Goal: Information Seeking & Learning: Learn about a topic

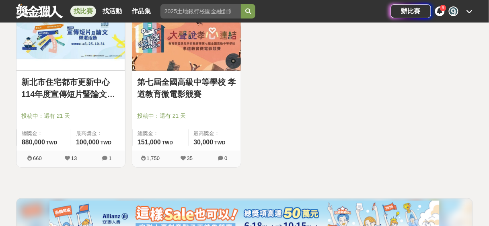
scroll to position [3139, 0]
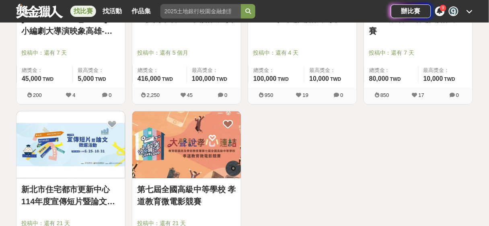
click at [69, 190] on link "新北市住宅都市更新中心 114年度宣傳短片暨論文徵選活動" at bounding box center [70, 195] width 99 height 24
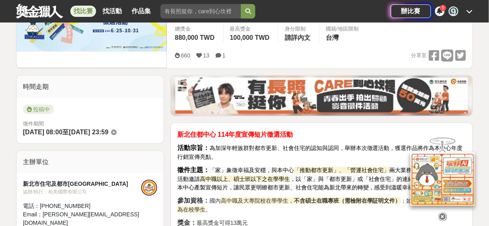
scroll to position [214, 0]
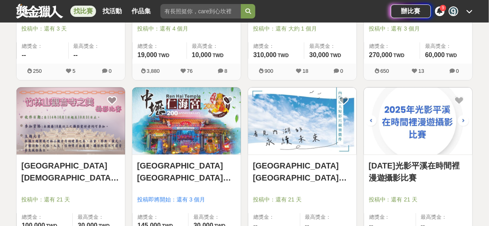
scroll to position [2817, 0]
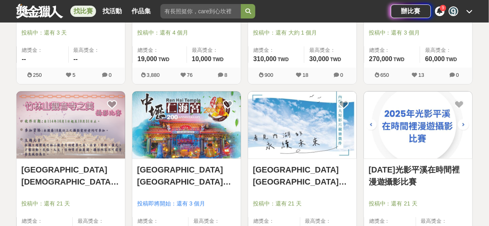
drag, startPoint x: 311, startPoint y: 158, endPoint x: 485, endPoint y: 123, distance: 177.0
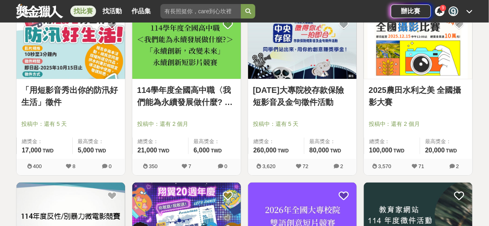
scroll to position [2174, 0]
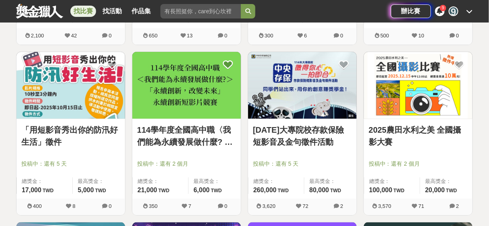
click at [95, 127] on link "「用短影音秀出你的防汛好生活」徵件" at bounding box center [70, 136] width 99 height 24
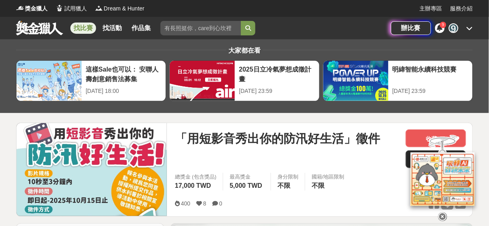
scroll to position [107, 0]
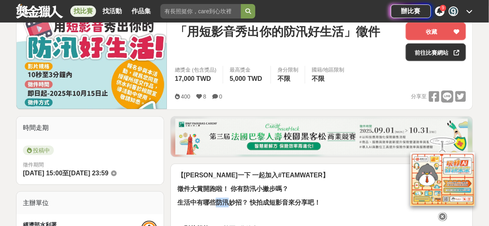
drag, startPoint x: 215, startPoint y: 203, endPoint x: 231, endPoint y: 203, distance: 15.7
click at [231, 203] on strong "生活中有哪些防汛妙招？ 快拍成短影音來分享吧！" at bounding box center [248, 202] width 143 height 7
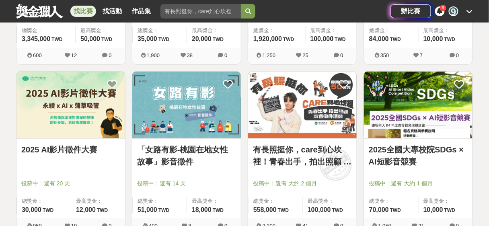
scroll to position [1637, 0]
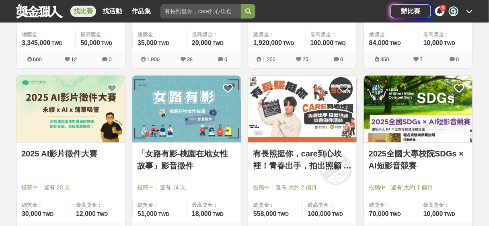
click at [212, 101] on img at bounding box center [186, 109] width 109 height 67
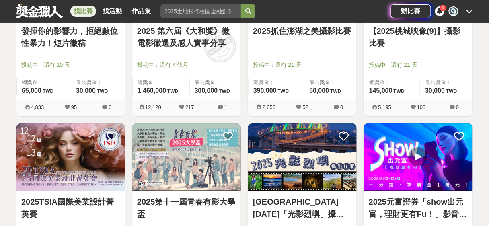
scroll to position [458, 0]
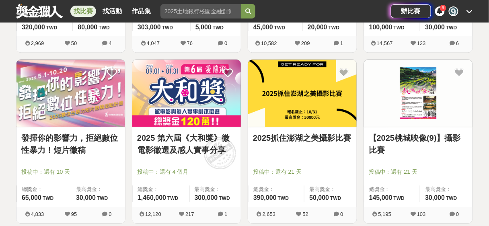
click at [193, 84] on img at bounding box center [186, 93] width 109 height 67
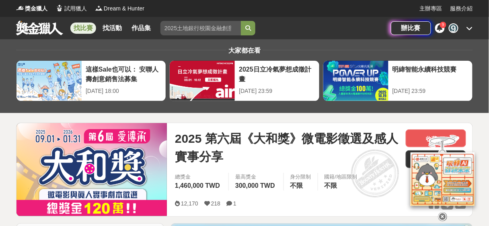
scroll to position [107, 0]
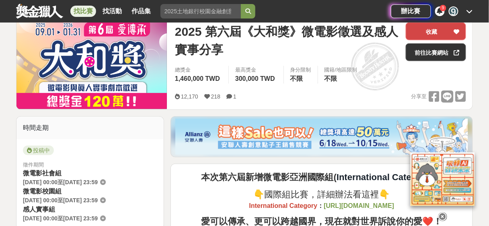
click at [455, 32] on icon at bounding box center [457, 32] width 6 height 6
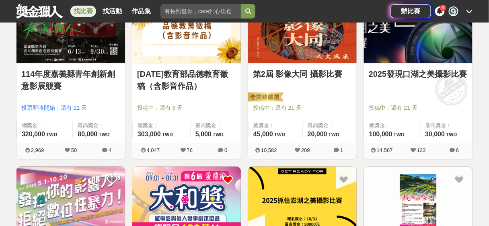
scroll to position [244, 0]
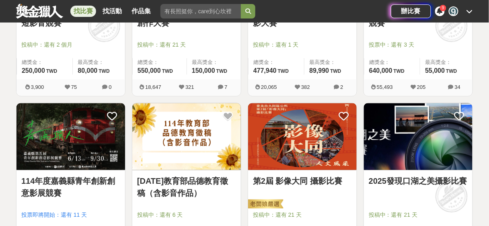
click at [68, 131] on img at bounding box center [70, 136] width 109 height 67
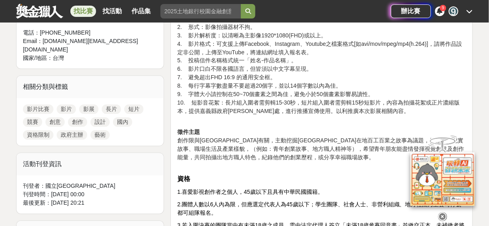
scroll to position [429, 0]
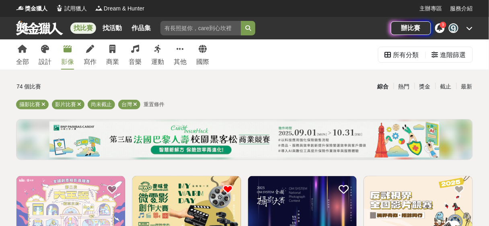
click at [53, 52] on div "全部 設計 影像 寫作 商業 音樂 運動 其他 國際" at bounding box center [112, 54] width 203 height 30
click at [43, 51] on icon at bounding box center [45, 49] width 8 height 8
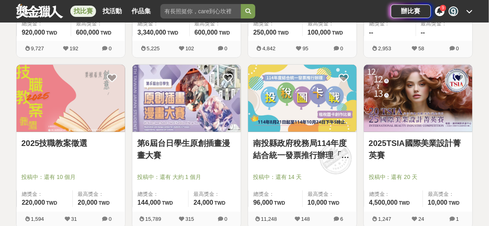
scroll to position [1072, 0]
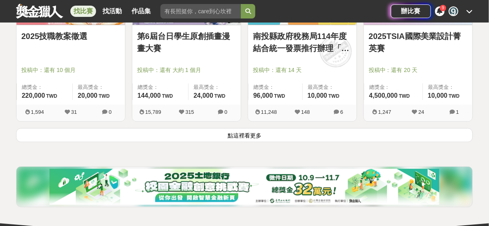
click at [235, 132] on button "點這裡看更多" at bounding box center [244, 135] width 457 height 14
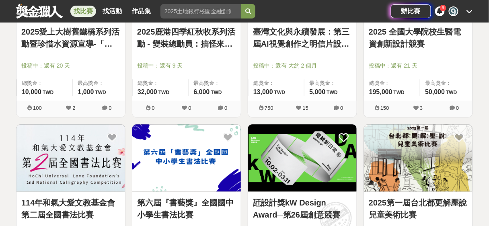
scroll to position [2037, 0]
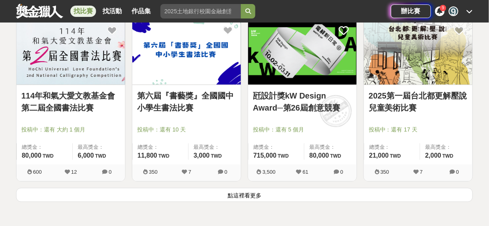
click at [249, 190] on button "點這裡看更多" at bounding box center [244, 195] width 457 height 14
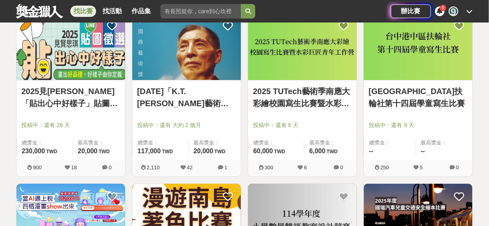
scroll to position [3002, 0]
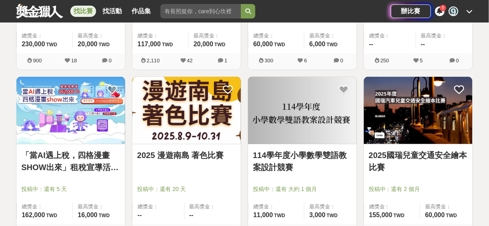
drag, startPoint x: 196, startPoint y: 95, endPoint x: 5, endPoint y: 122, distance: 193.0
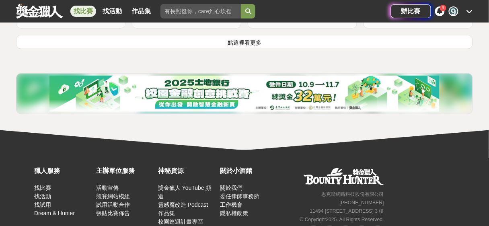
scroll to position [3217, 0]
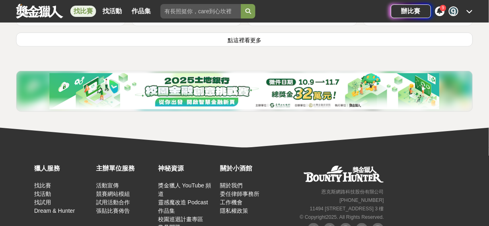
click at [245, 36] on button "點這裡看更多" at bounding box center [244, 40] width 457 height 14
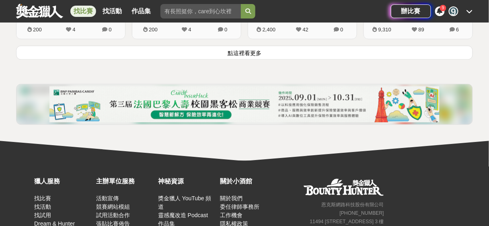
scroll to position [4162, 0]
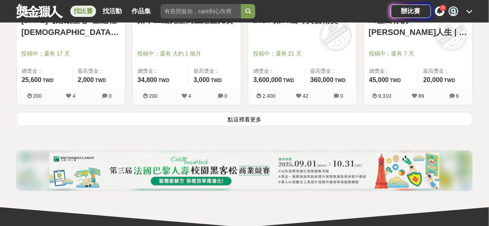
click at [247, 113] on button "點這裡看更多" at bounding box center [244, 119] width 457 height 14
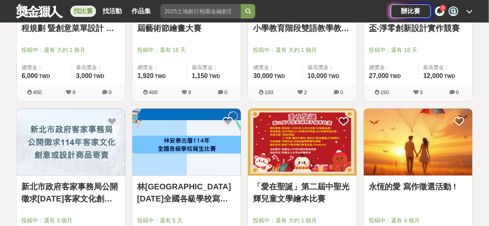
scroll to position [5127, 0]
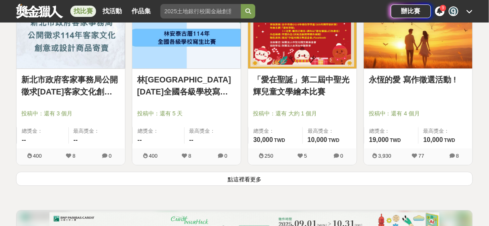
click at [248, 173] on button "點這裡看更多" at bounding box center [244, 179] width 457 height 14
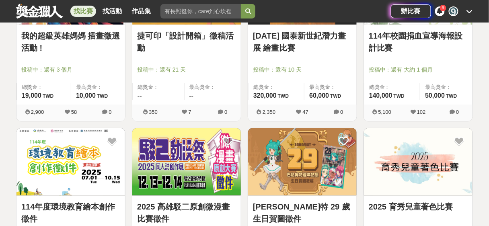
scroll to position [5449, 0]
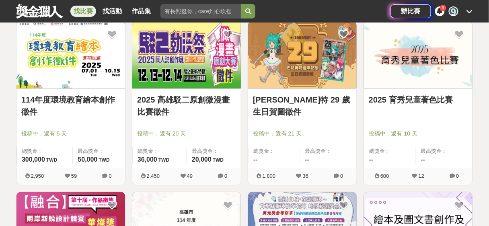
drag, startPoint x: 196, startPoint y: 45, endPoint x: 214, endPoint y: 47, distance: 18.1
click at [214, 47] on img at bounding box center [186, 54] width 109 height 67
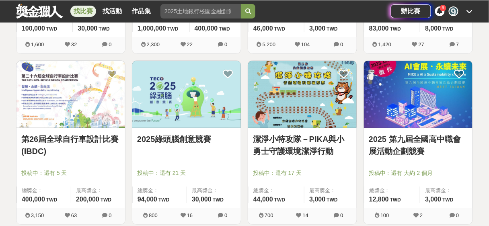
scroll to position [6199, 0]
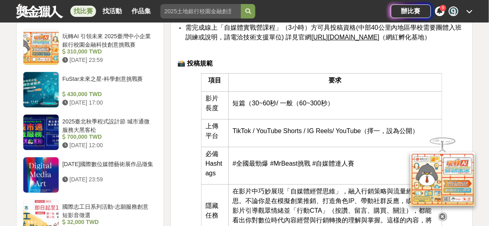
scroll to position [536, 0]
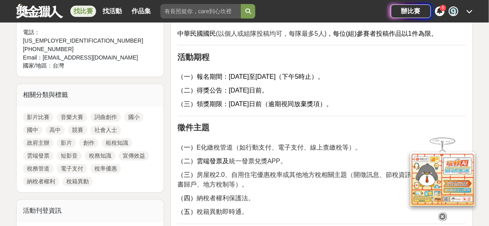
scroll to position [429, 0]
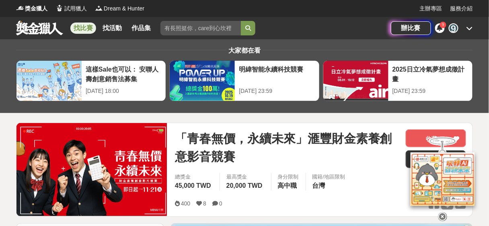
scroll to position [107, 0]
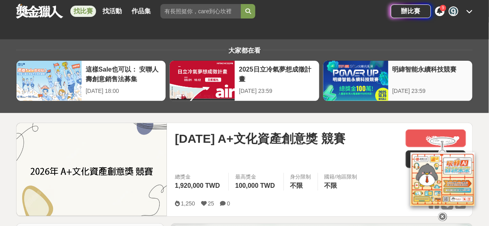
scroll to position [107, 0]
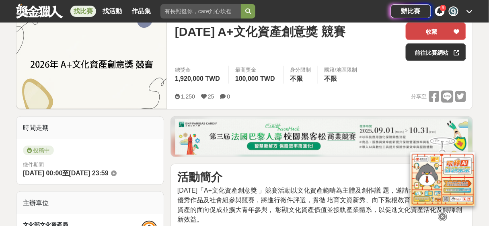
click at [460, 30] on icon at bounding box center [457, 32] width 6 height 6
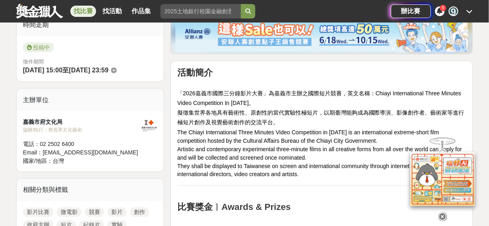
scroll to position [214, 0]
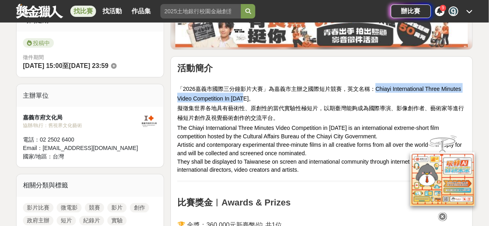
drag, startPoint x: 376, startPoint y: 87, endPoint x: 273, endPoint y: 98, distance: 103.5
click at [273, 98] on span "「2026嘉義市國際三分鐘影片大賽」為嘉義市主辦之國際短片競賽，英文名稱：Chiayi International Three Minutes Video C…" at bounding box center [319, 94] width 284 height 16
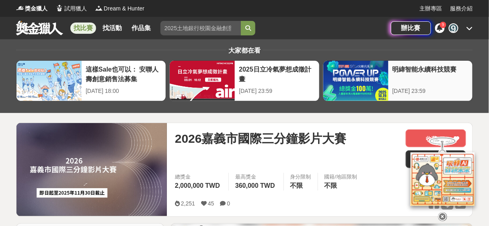
scroll to position [107, 0]
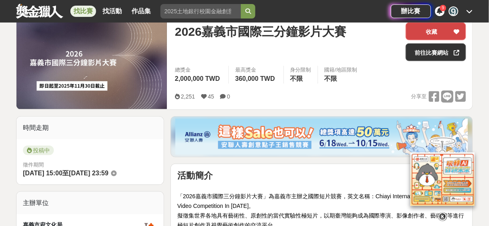
click at [452, 33] on button "收藏" at bounding box center [436, 32] width 60 height 18
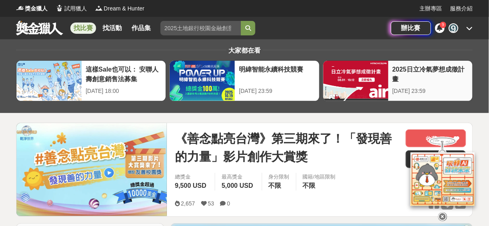
scroll to position [107, 0]
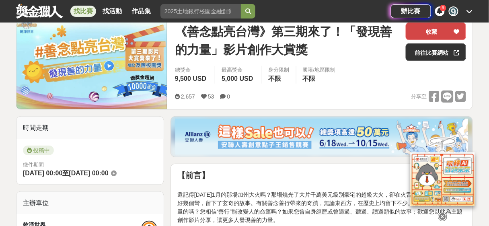
click at [460, 30] on div at bounding box center [457, 31] width 8 height 17
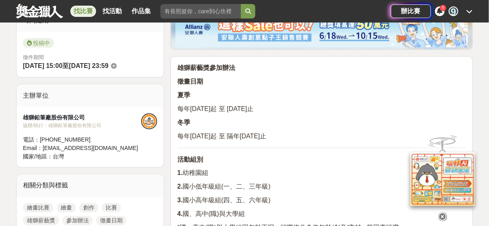
scroll to position [322, 0]
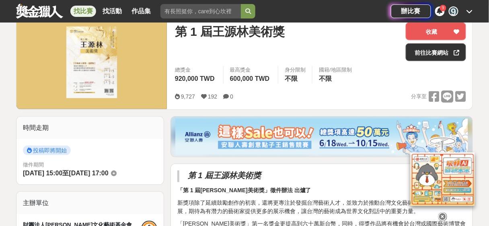
scroll to position [214, 0]
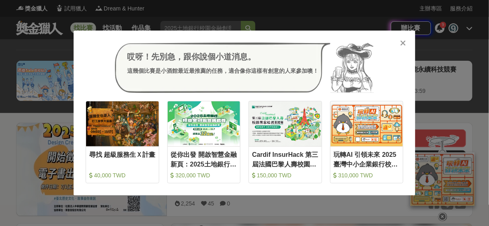
click at [402, 44] on icon at bounding box center [404, 43] width 6 height 8
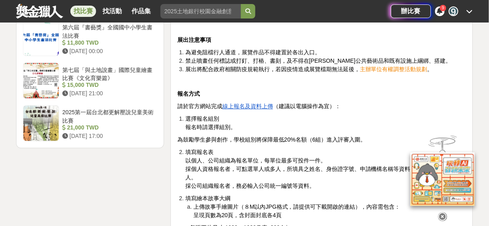
scroll to position [1179, 0]
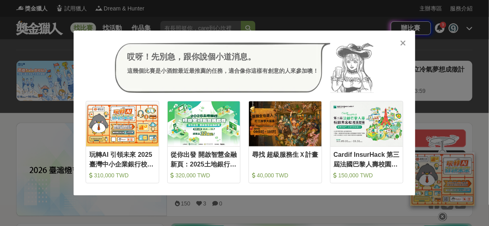
click at [401, 44] on icon at bounding box center [404, 43] width 6 height 8
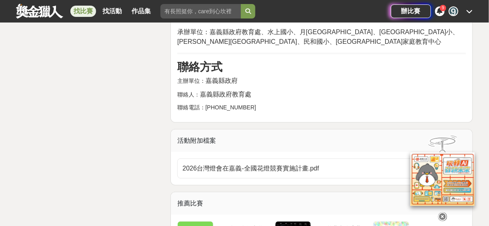
scroll to position [1609, 0]
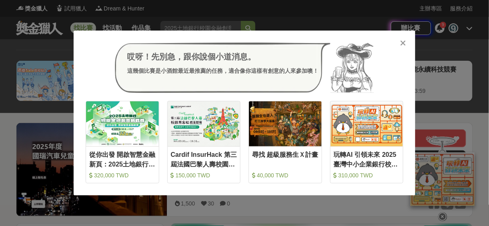
click at [406, 43] on icon at bounding box center [404, 43] width 6 height 8
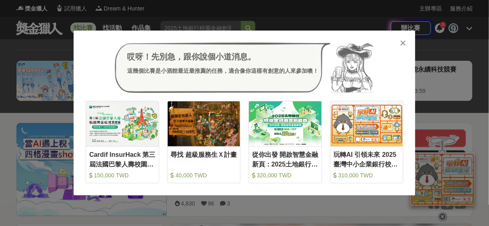
click at [406, 43] on icon at bounding box center [404, 43] width 6 height 8
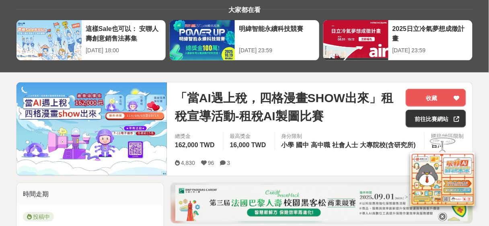
scroll to position [107, 0]
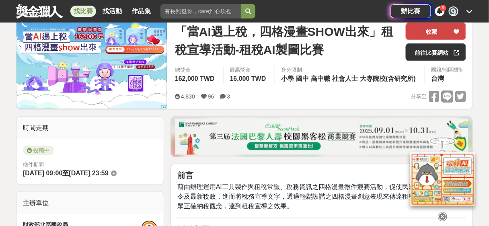
click at [457, 31] on icon at bounding box center [457, 32] width 6 height 6
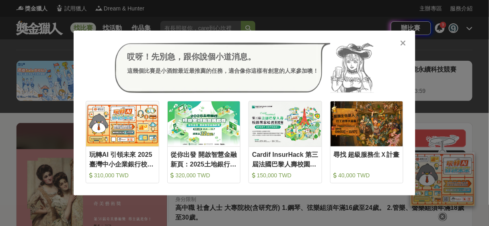
click at [404, 45] on icon at bounding box center [404, 43] width 6 height 8
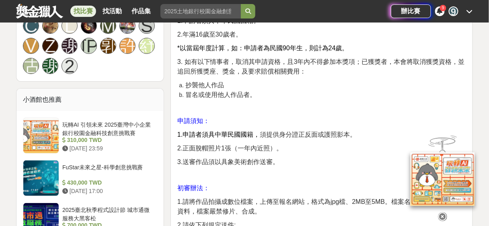
scroll to position [750, 0]
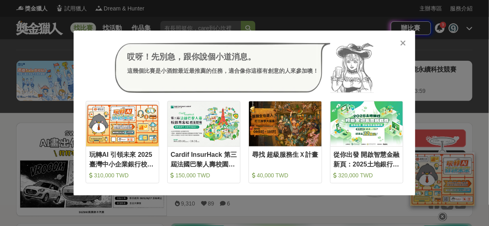
click at [404, 41] on icon at bounding box center [404, 43] width 6 height 8
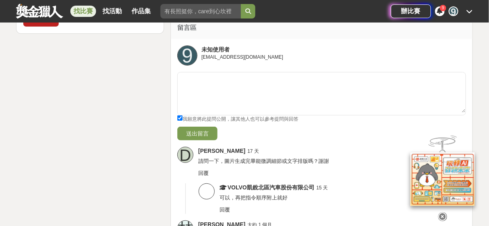
scroll to position [1716, 0]
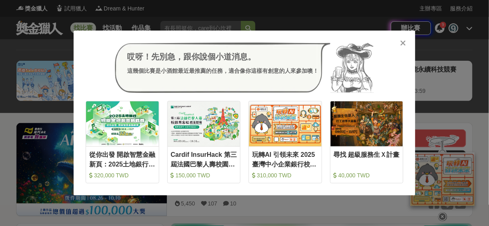
click at [403, 41] on icon at bounding box center [404, 43] width 6 height 8
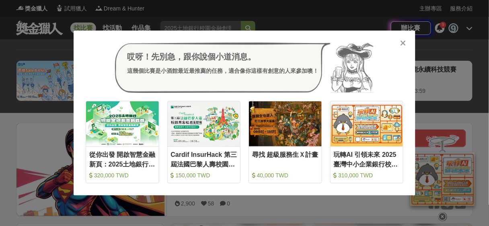
click at [402, 44] on icon at bounding box center [404, 43] width 6 height 8
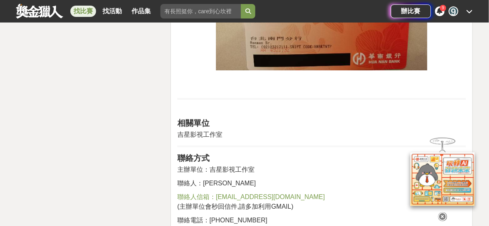
scroll to position [1394, 0]
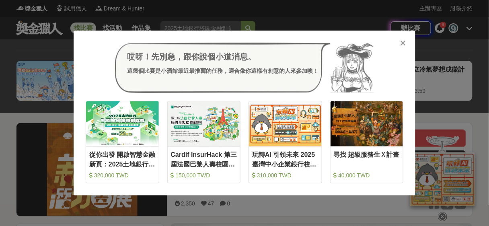
click at [402, 47] on div "哎呀！先別急，跟你說個小道消息。 這幾個比賽是小酒館最近最推薦的任務，適合像你這樣有創意的人來參加噢！" at bounding box center [245, 68] width 318 height 51
click at [402, 40] on icon at bounding box center [404, 43] width 6 height 8
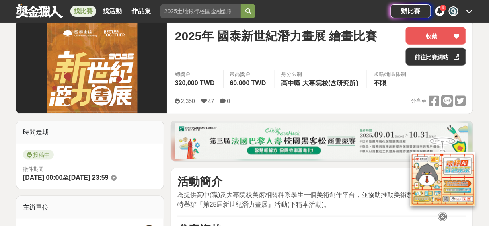
scroll to position [107, 0]
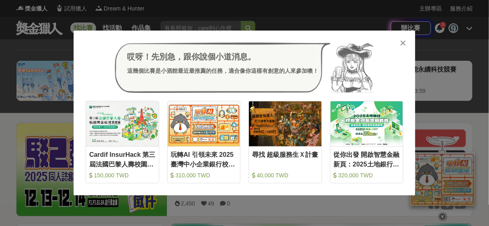
click at [403, 45] on icon at bounding box center [404, 43] width 6 height 8
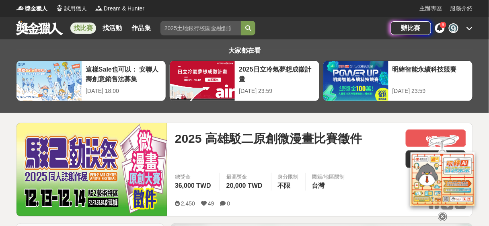
click at [417, 137] on div at bounding box center [443, 178] width 80 height 87
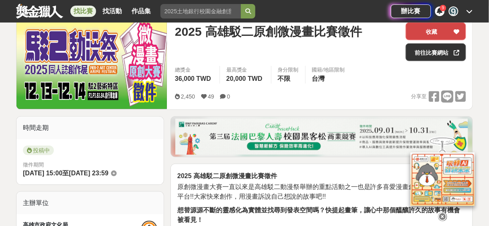
click at [464, 29] on button "收藏" at bounding box center [436, 32] width 60 height 18
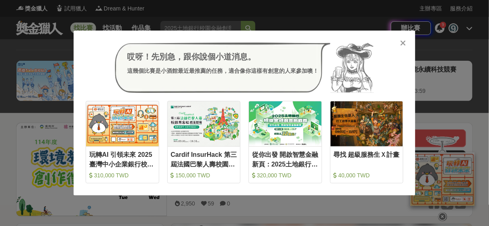
click at [402, 43] on icon at bounding box center [404, 43] width 6 height 8
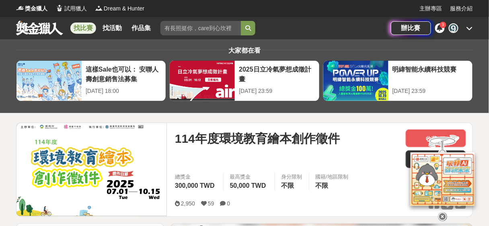
scroll to position [107, 0]
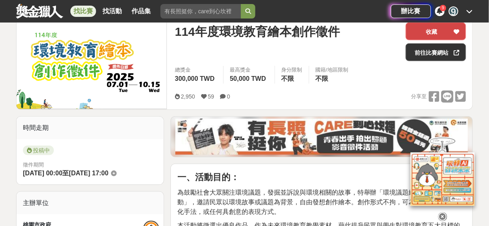
click at [459, 31] on icon at bounding box center [457, 32] width 6 height 6
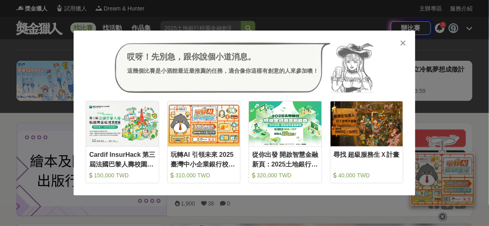
click at [403, 42] on icon at bounding box center [404, 43] width 6 height 8
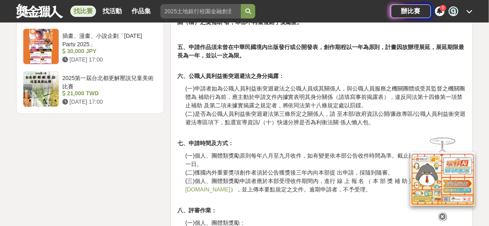
scroll to position [1179, 0]
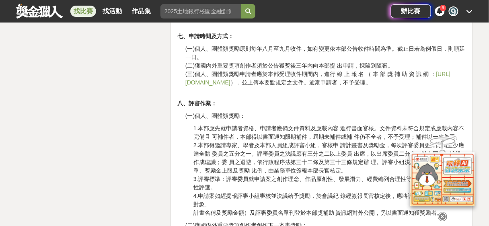
click at [216, 71] on link "https://grants.moc.gov.tw" at bounding box center [317, 78] width 265 height 15
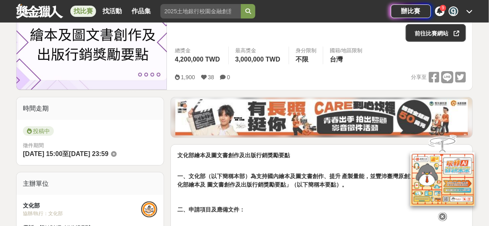
scroll to position [234, 0]
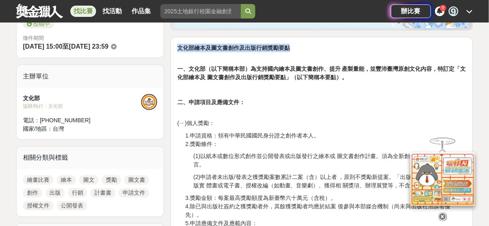
drag, startPoint x: 177, startPoint y: 45, endPoint x: 292, endPoint y: 48, distance: 114.6
click at [292, 48] on p "文化部繪本及圖文書創作及出版行銷獎勵要點" at bounding box center [321, 48] width 289 height 8
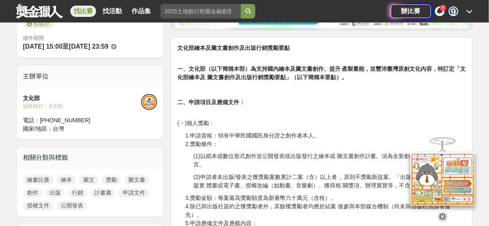
click at [374, 90] on p at bounding box center [321, 90] width 289 height 8
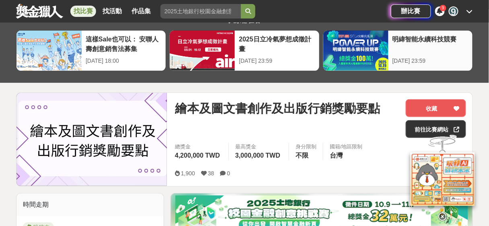
scroll to position [0, 0]
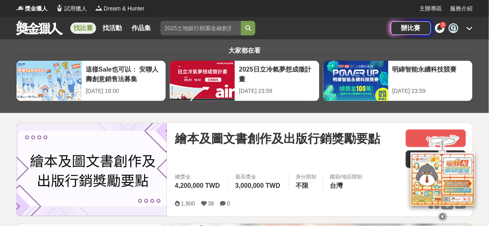
click at [440, 31] on icon at bounding box center [440, 28] width 6 height 6
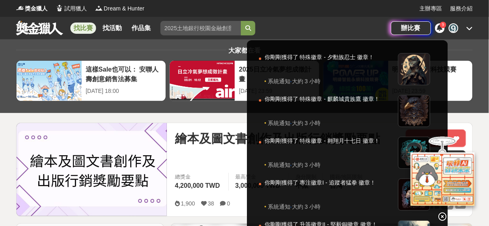
click at [441, 32] on div "9" at bounding box center [440, 28] width 10 height 10
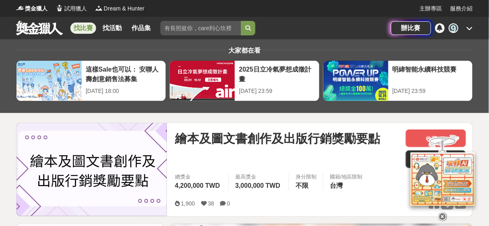
click at [454, 29] on div "9" at bounding box center [454, 28] width 10 height 10
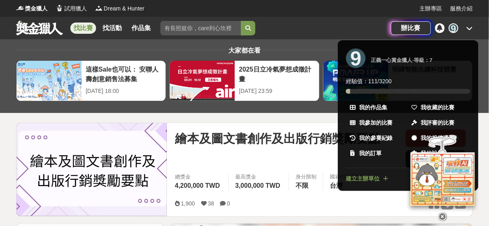
click at [442, 108] on span "我收藏的比賽" at bounding box center [438, 107] width 34 height 8
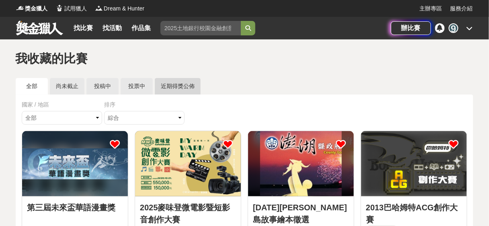
click at [186, 87] on link "近期得獎公佈" at bounding box center [178, 86] width 46 height 16
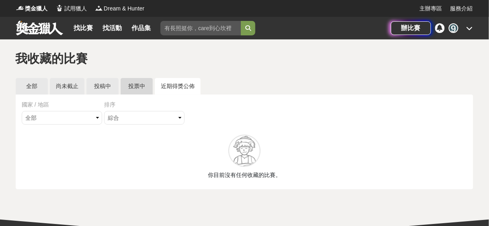
click at [131, 90] on link "投票中" at bounding box center [137, 86] width 32 height 16
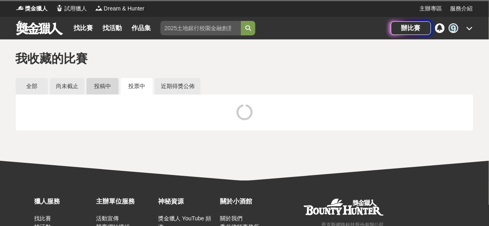
click at [96, 87] on link "投稿中" at bounding box center [102, 86] width 32 height 16
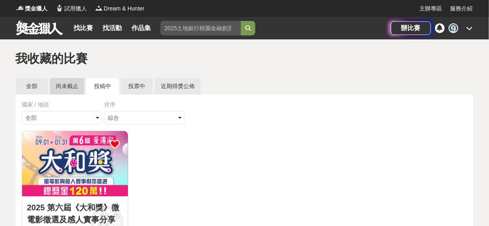
click at [68, 91] on link "尚未截止" at bounding box center [67, 86] width 35 height 16
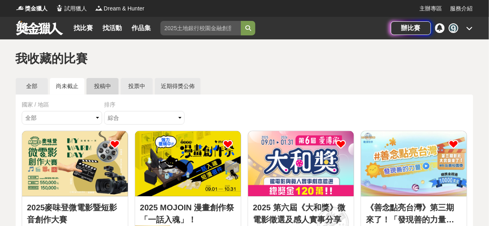
click at [118, 89] on link "投稿中" at bounding box center [102, 86] width 32 height 16
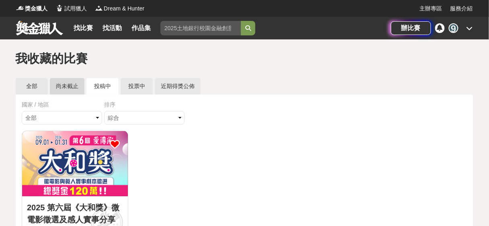
click at [71, 87] on link "尚未截止" at bounding box center [67, 86] width 35 height 16
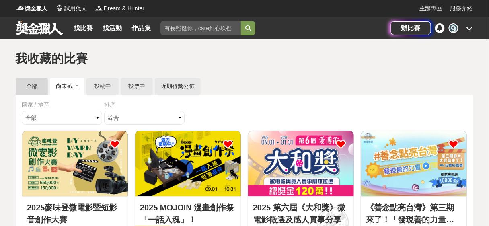
click at [29, 89] on link "全部" at bounding box center [32, 86] width 32 height 16
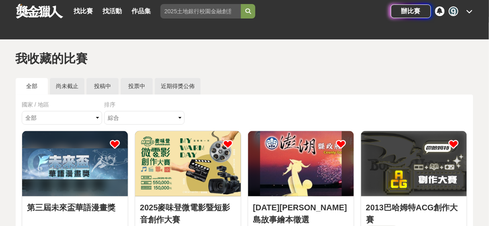
scroll to position [107, 0]
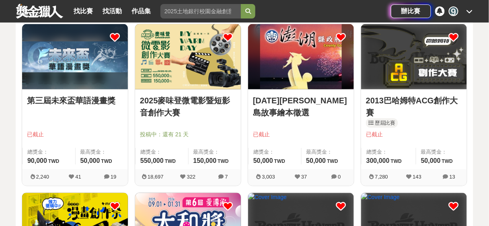
click at [340, 38] on icon at bounding box center [341, 37] width 10 height 10
click at [459, 34] on icon at bounding box center [454, 37] width 10 height 10
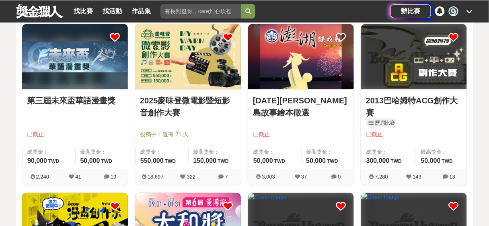
click at [456, 36] on icon at bounding box center [454, 37] width 10 height 10
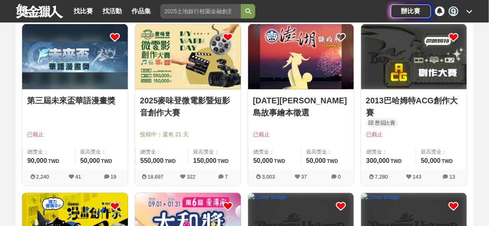
scroll to position [214, 0]
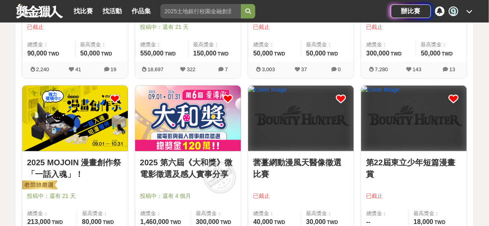
click at [339, 98] on icon at bounding box center [341, 99] width 10 height 10
click at [454, 98] on icon at bounding box center [454, 99] width 10 height 10
click at [416, 136] on img at bounding box center [414, 118] width 106 height 65
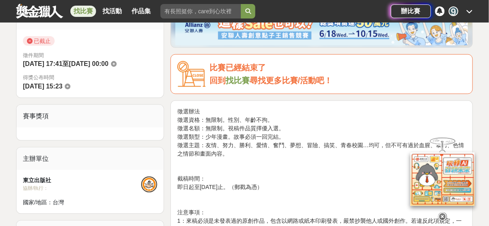
scroll to position [322, 0]
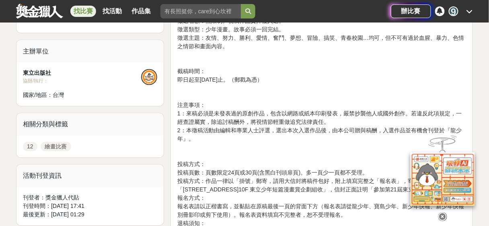
scroll to position [67, 0]
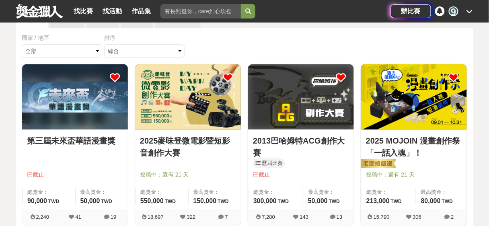
drag, startPoint x: 341, startPoint y: 76, endPoint x: 344, endPoint y: 105, distance: 29.1
click at [344, 105] on div at bounding box center [301, 97] width 106 height 66
click at [337, 75] on icon at bounding box center [341, 77] width 10 height 10
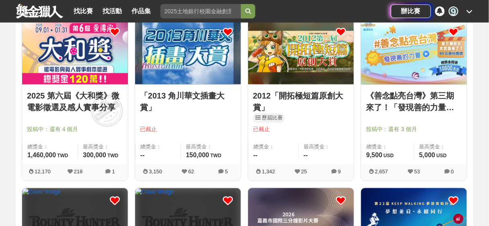
scroll to position [388, 0]
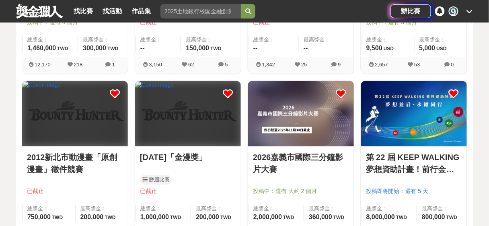
click at [227, 98] on icon at bounding box center [228, 94] width 10 height 10
click at [114, 92] on icon at bounding box center [115, 94] width 10 height 10
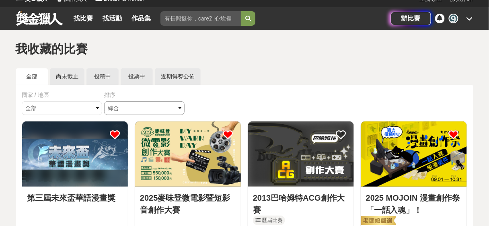
scroll to position [0, 0]
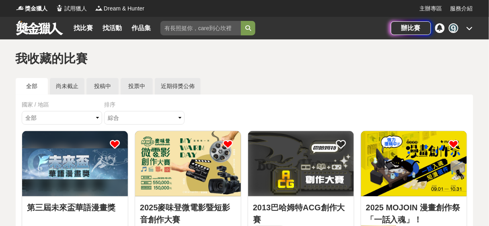
click at [31, 85] on link "全部" at bounding box center [32, 86] width 32 height 16
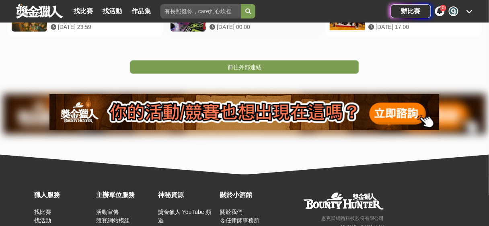
scroll to position [107, 0]
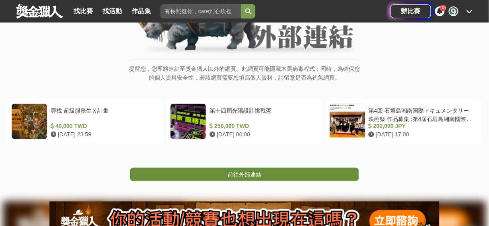
click at [276, 169] on link "前往外部連結" at bounding box center [244, 175] width 229 height 14
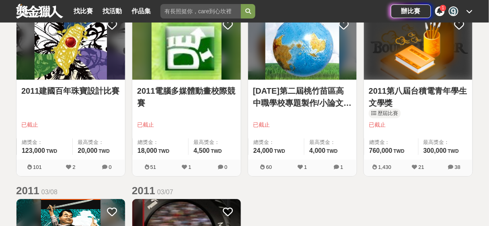
scroll to position [750, 0]
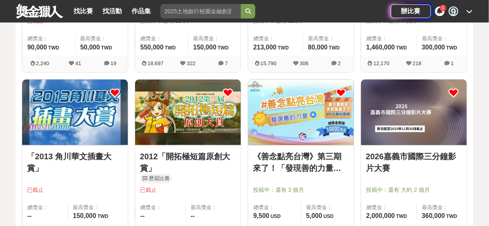
scroll to position [214, 0]
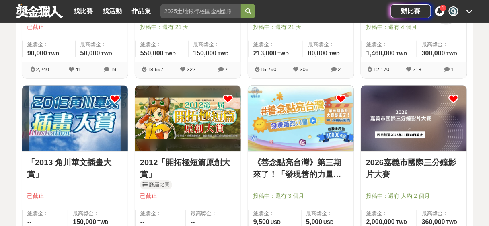
click at [228, 98] on icon at bounding box center [228, 99] width 10 height 10
click at [114, 97] on icon at bounding box center [115, 99] width 10 height 10
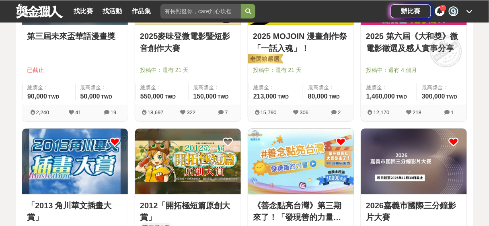
scroll to position [107, 0]
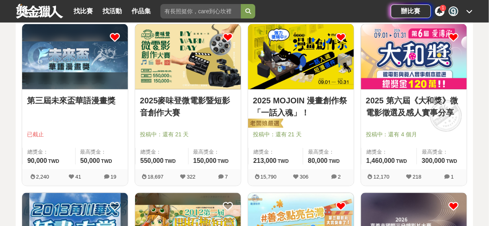
click at [117, 35] on icon at bounding box center [115, 37] width 10 height 10
